Goal: Task Accomplishment & Management: Complete application form

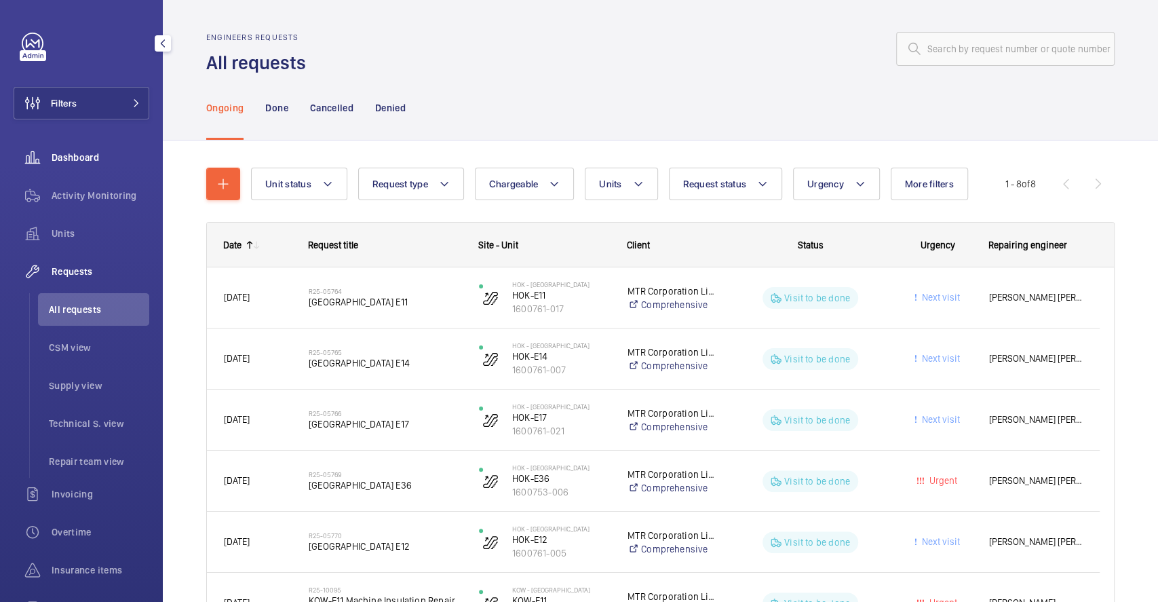
click at [82, 158] on span "Dashboard" at bounding box center [101, 158] width 98 height 14
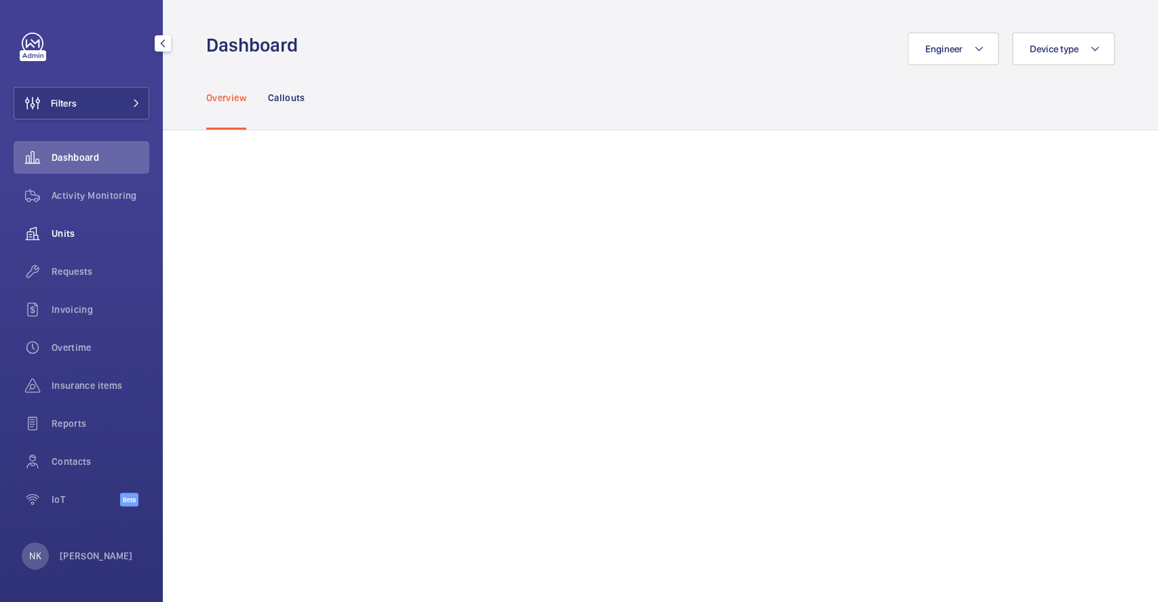
click at [77, 232] on span "Units" at bounding box center [101, 234] width 98 height 14
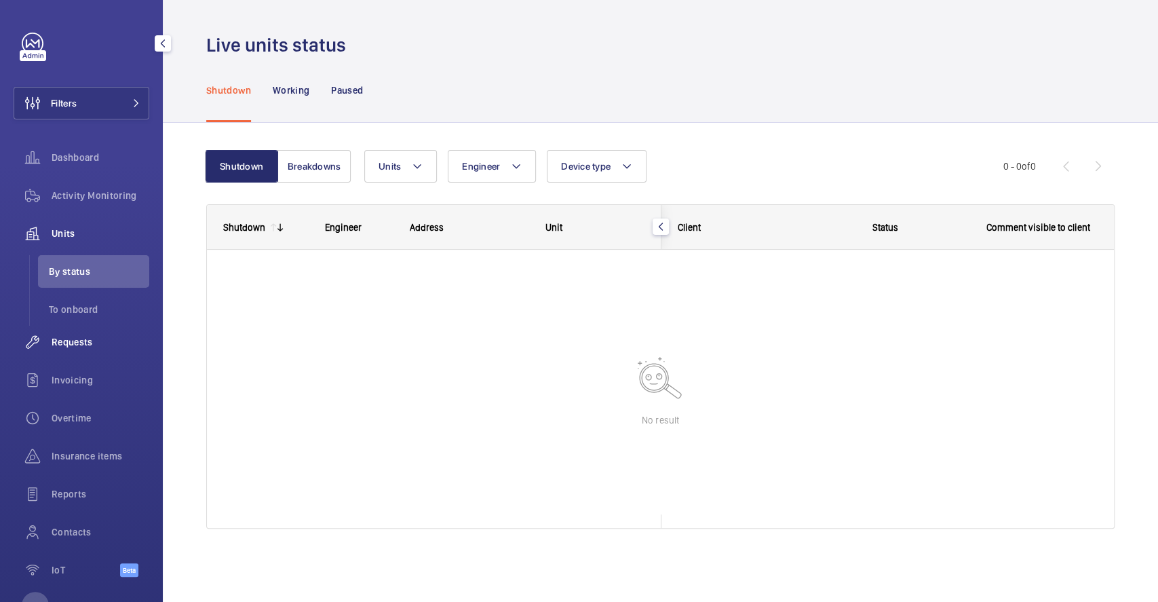
click at [77, 271] on span "By status" at bounding box center [99, 272] width 100 height 14
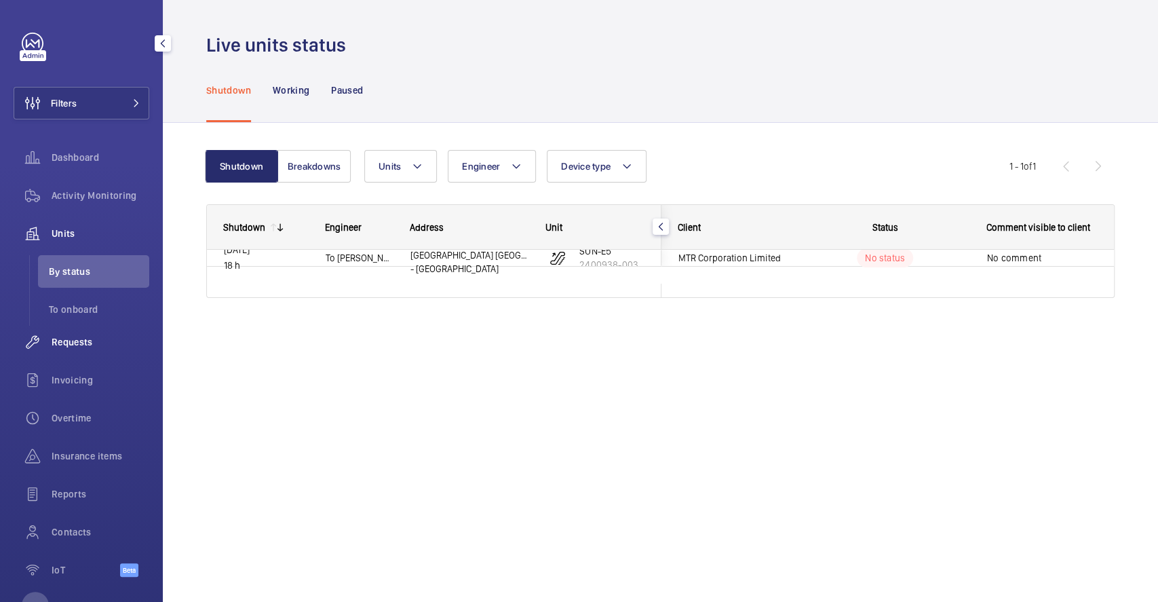
click at [60, 337] on span "Requests" at bounding box center [101, 342] width 98 height 14
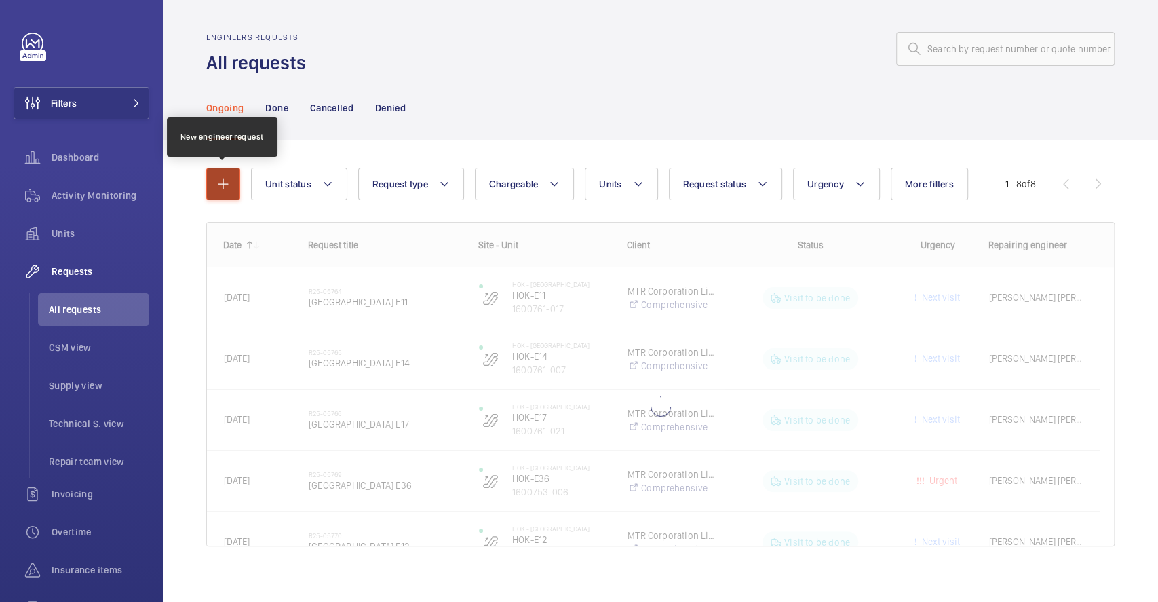
click at [225, 176] on mat-icon "button" at bounding box center [223, 184] width 16 height 16
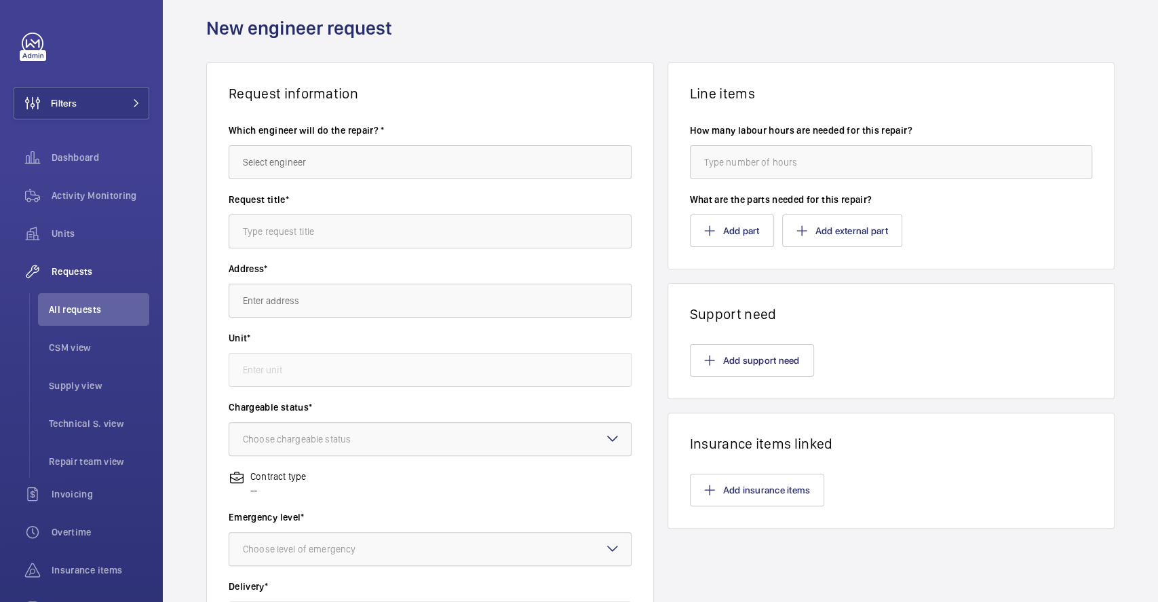
scroll to position [181, 0]
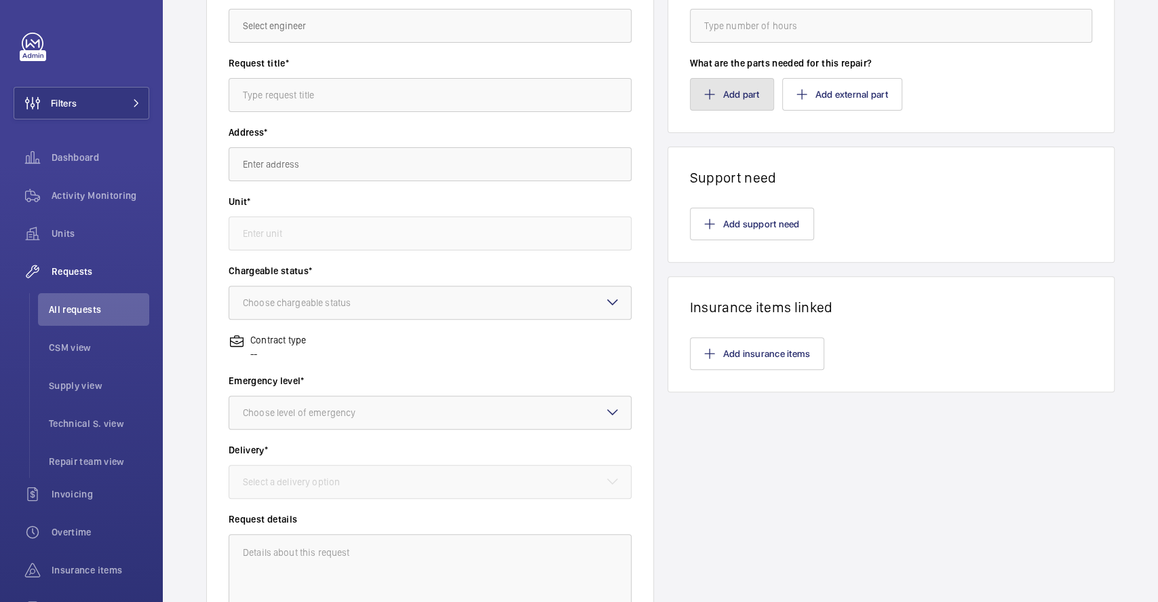
click at [740, 79] on button "Add part" at bounding box center [732, 94] width 84 height 33
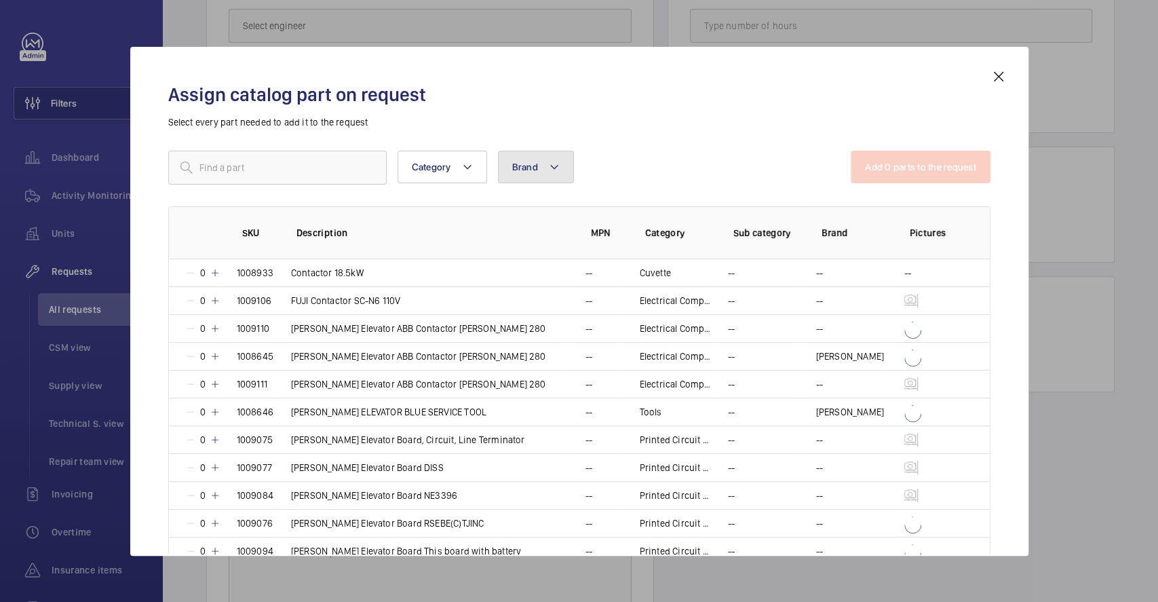
drag, startPoint x: 532, startPoint y: 160, endPoint x: 528, endPoint y: 170, distance: 11.0
click at [532, 162] on span "Brand" at bounding box center [525, 167] width 26 height 11
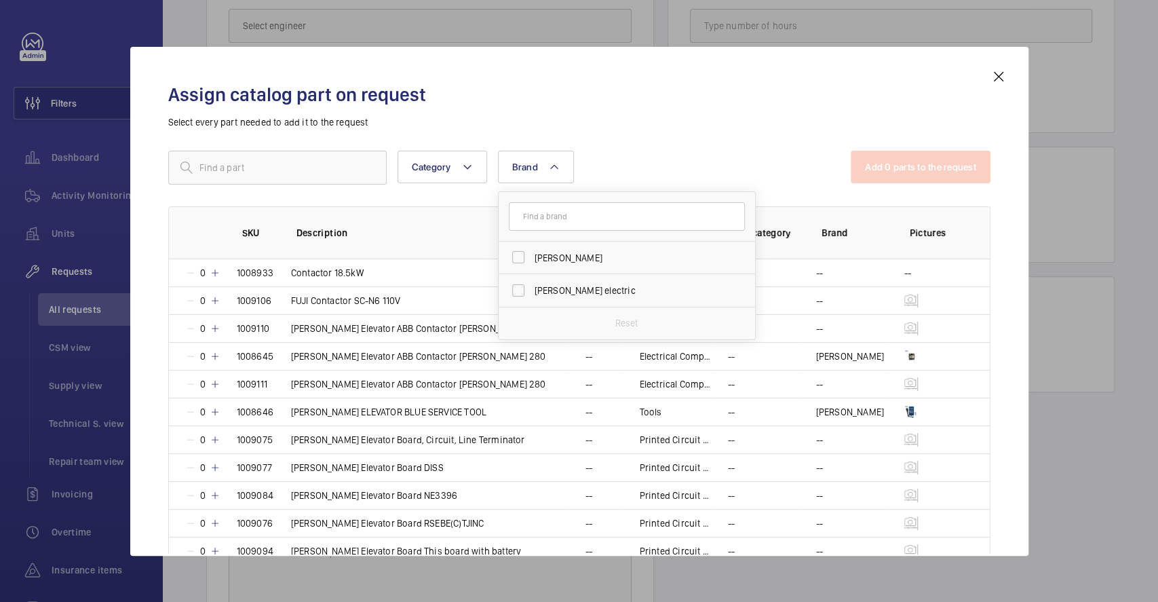
click at [630, 147] on div "Assign catalog part on request Select every part needed to add it to the reques…" at bounding box center [579, 312] width 855 height 487
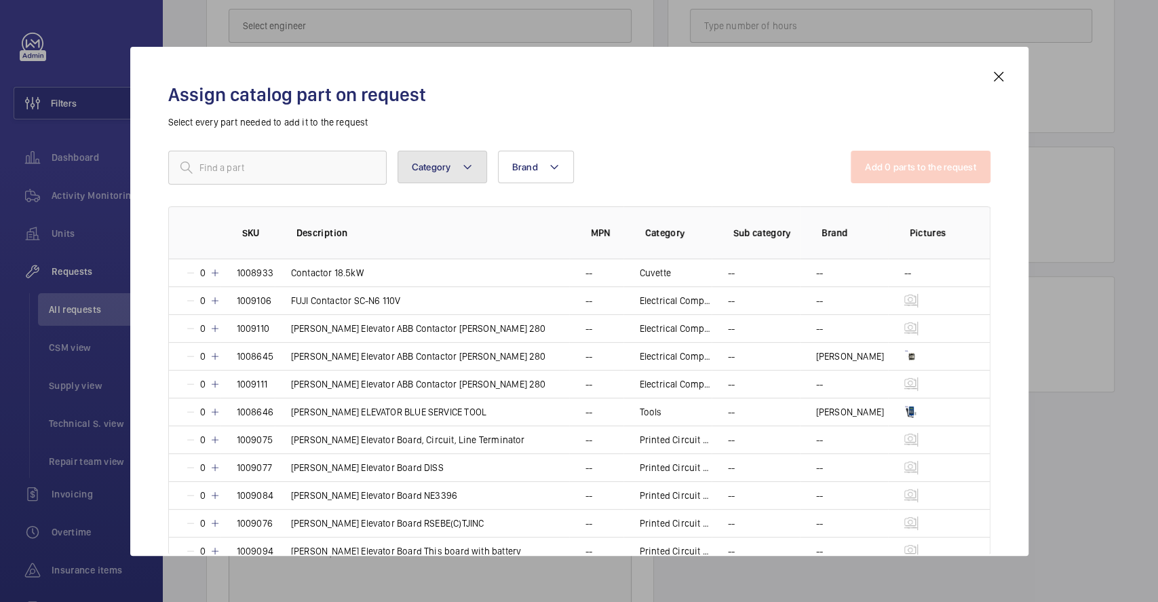
drag, startPoint x: 482, startPoint y: 177, endPoint x: 476, endPoint y: 171, distance: 8.2
click at [478, 172] on button "Category" at bounding box center [443, 167] width 90 height 33
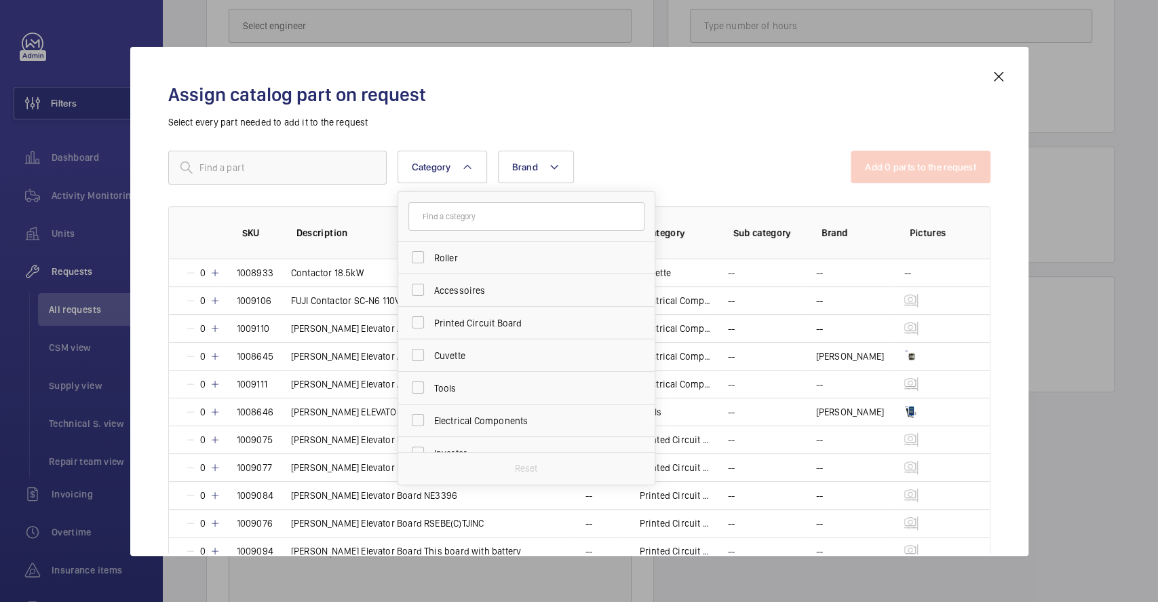
click at [614, 159] on div "Category Roller Accessoires Printed Circuit Board Cuvette Tools Electrical Comp…" at bounding box center [509, 168] width 683 height 34
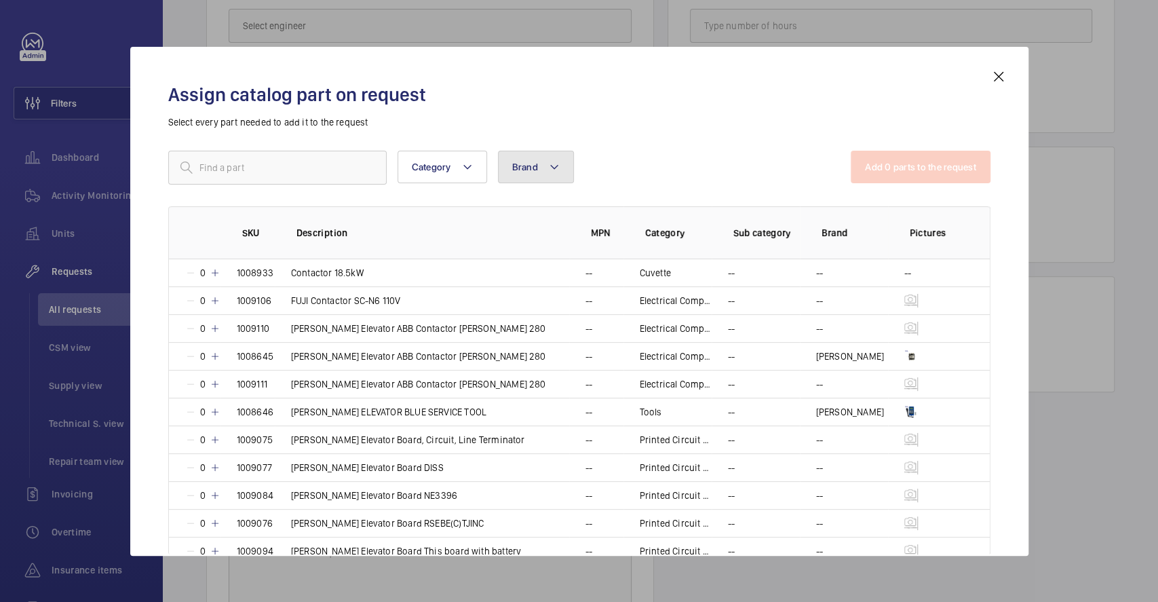
click at [550, 161] on mat-icon at bounding box center [554, 167] width 11 height 16
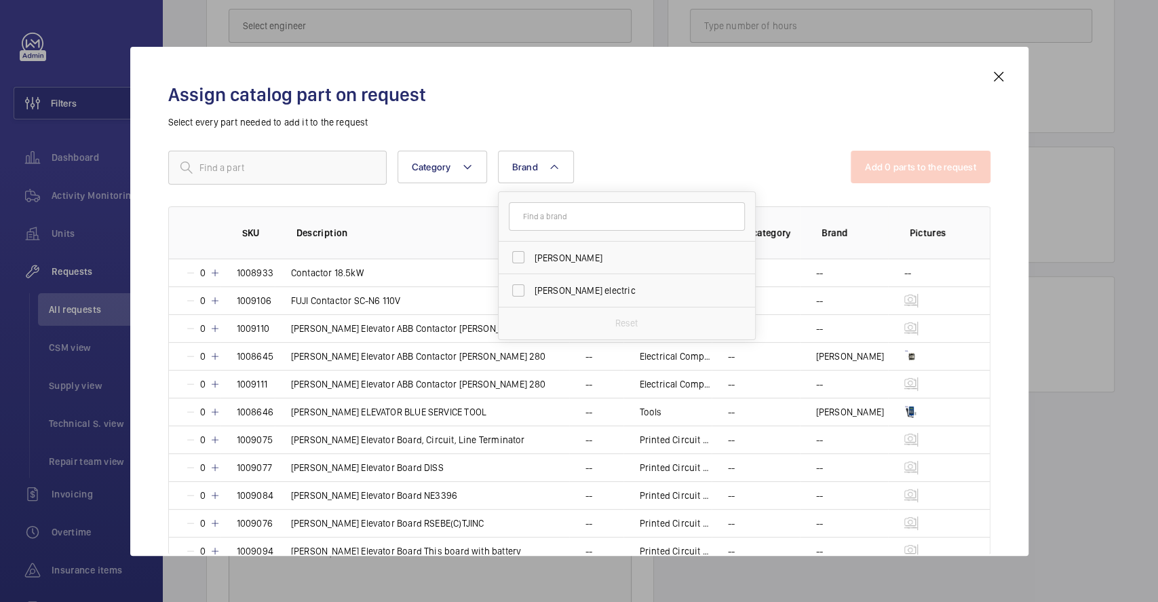
click at [625, 153] on div "Category Brand [PERSON_NAME] electric Reset More filters Reset all filters" at bounding box center [509, 168] width 683 height 34
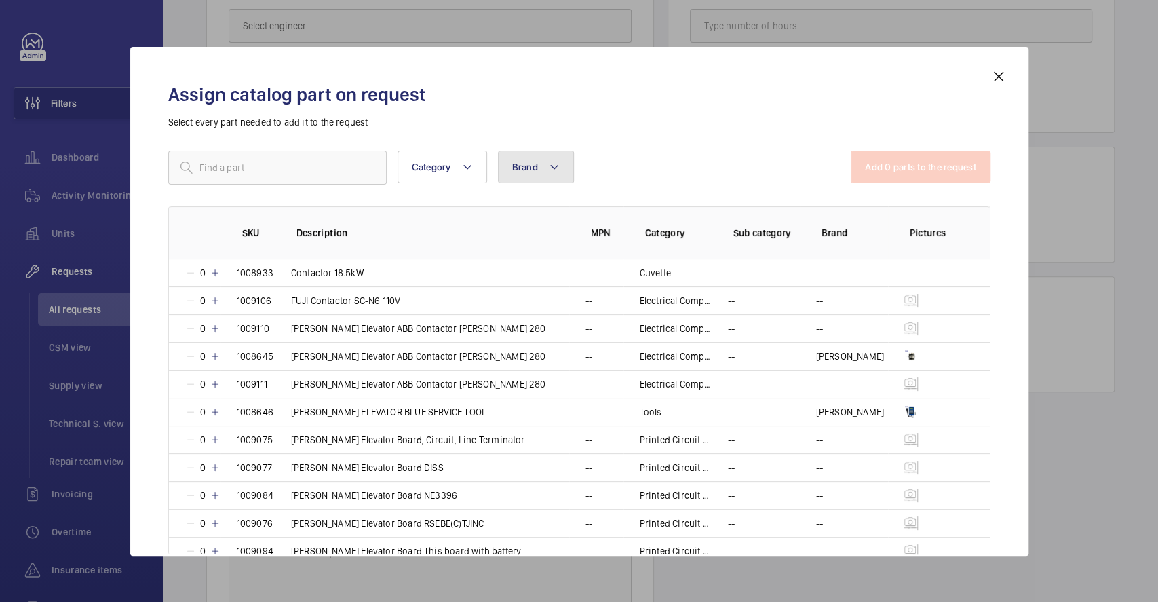
click at [558, 164] on mat-icon at bounding box center [554, 167] width 11 height 16
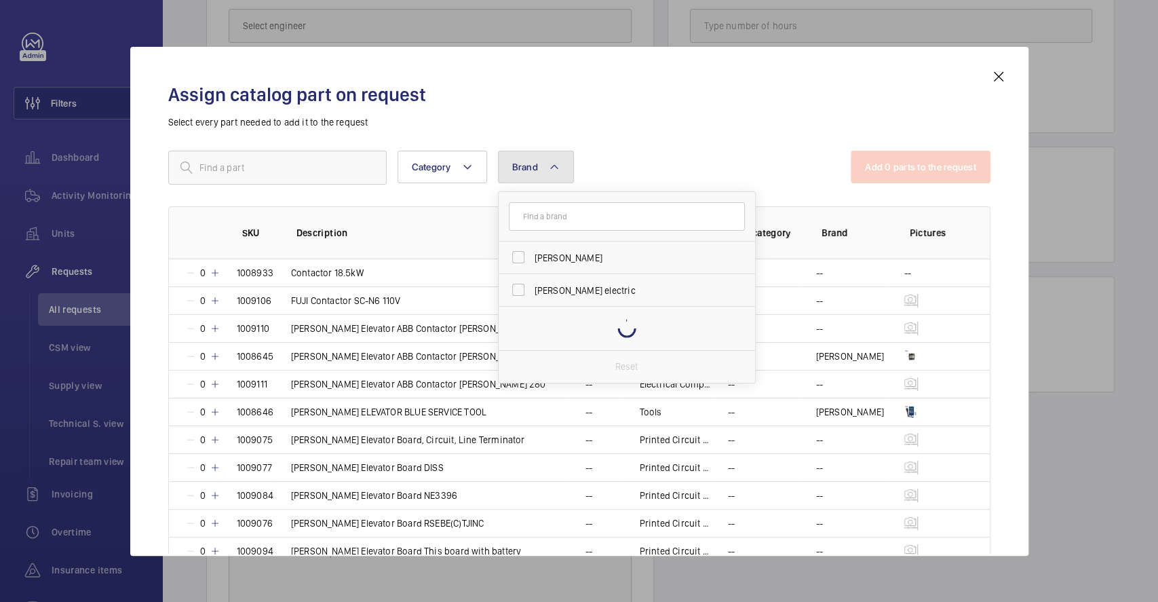
click at [555, 164] on mat-icon at bounding box center [554, 167] width 11 height 16
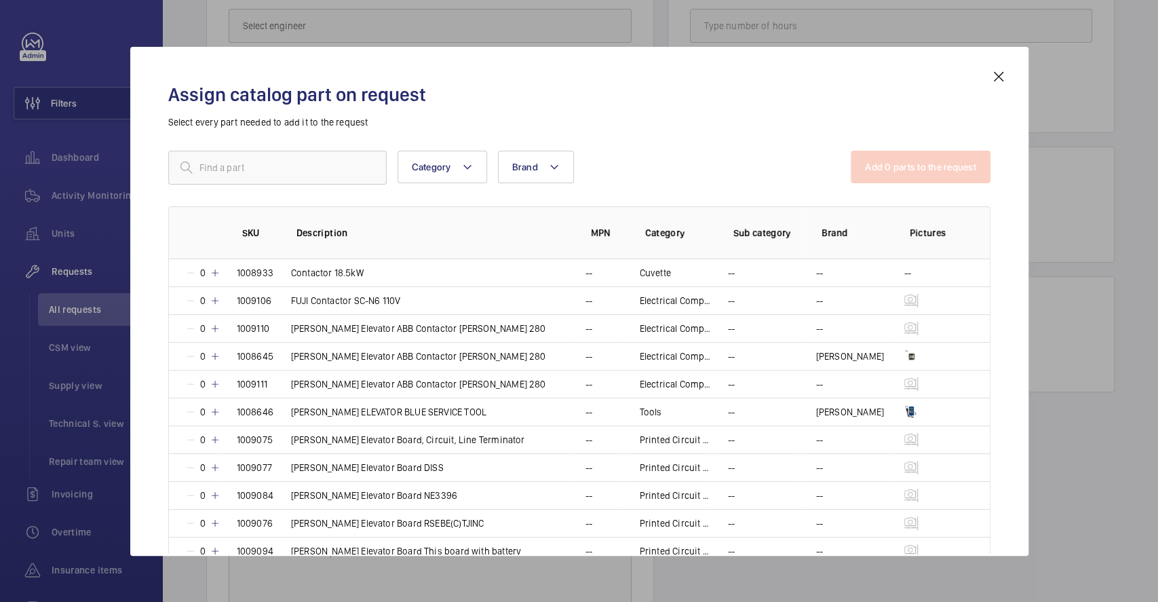
click at [626, 160] on div "Category Brand More filters Reset all filters" at bounding box center [509, 168] width 683 height 34
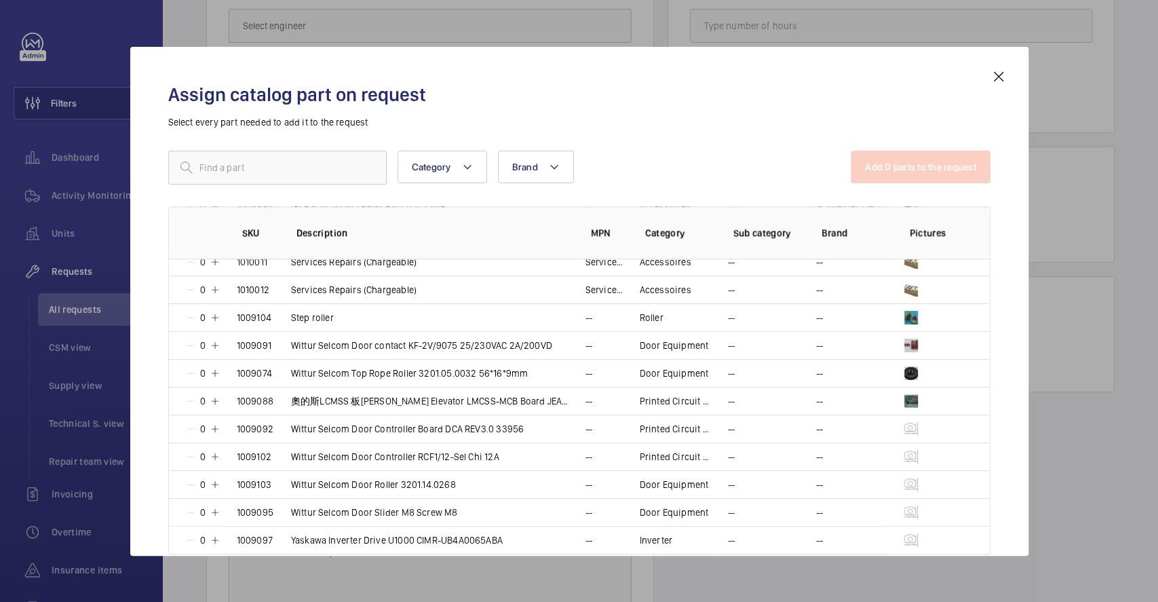
scroll to position [1148, 0]
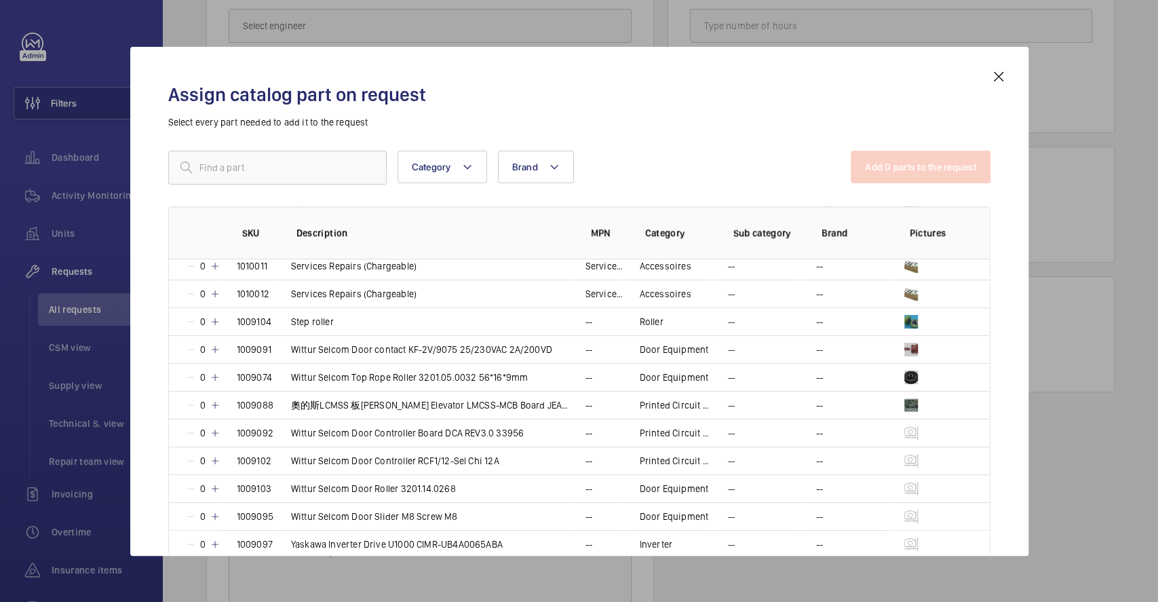
click at [999, 73] on mat-icon at bounding box center [999, 77] width 16 height 16
